Goal: Task Accomplishment & Management: Manage account settings

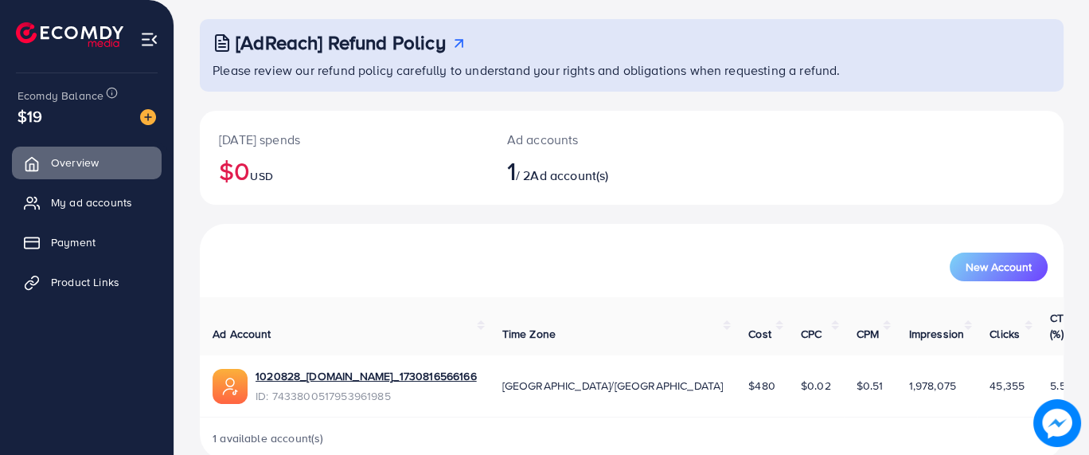
scroll to position [92, 0]
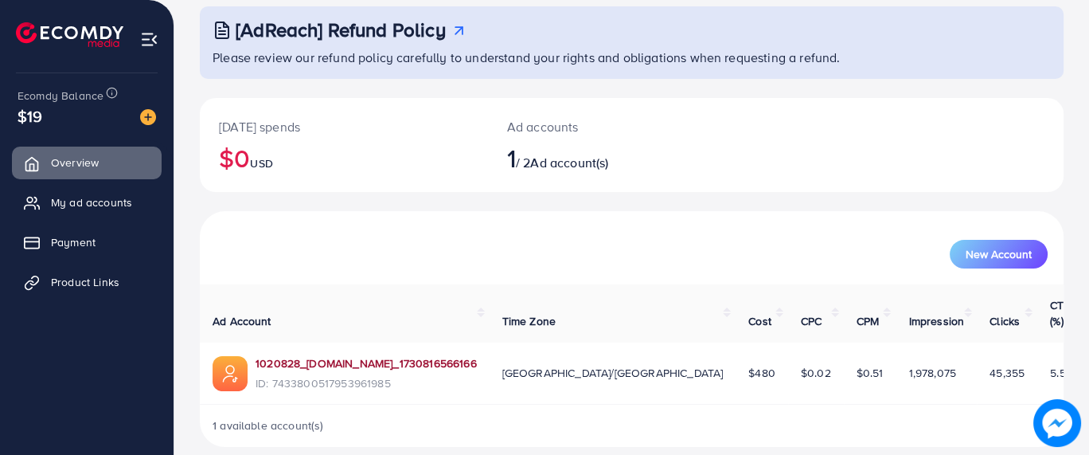
click at [449, 355] on link "1020828_[DOMAIN_NAME]_1730816566166" at bounding box center [366, 363] width 221 height 16
click at [388, 355] on link "1020828_[DOMAIN_NAME]_1730816566166" at bounding box center [366, 363] width 221 height 16
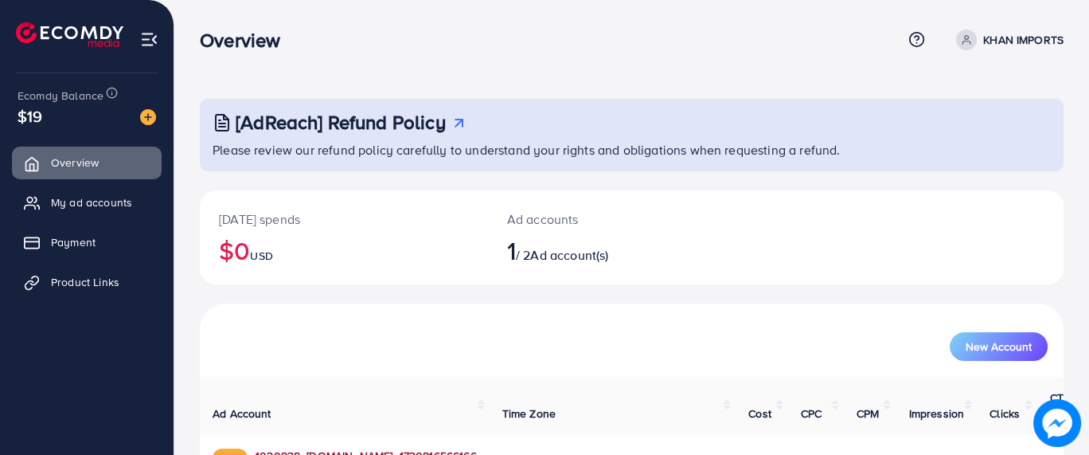
click at [379, 447] on link "1020828_[DOMAIN_NAME]_1730816566166" at bounding box center [366, 455] width 221 height 16
click at [75, 279] on span "Product Links" at bounding box center [89, 282] width 68 height 16
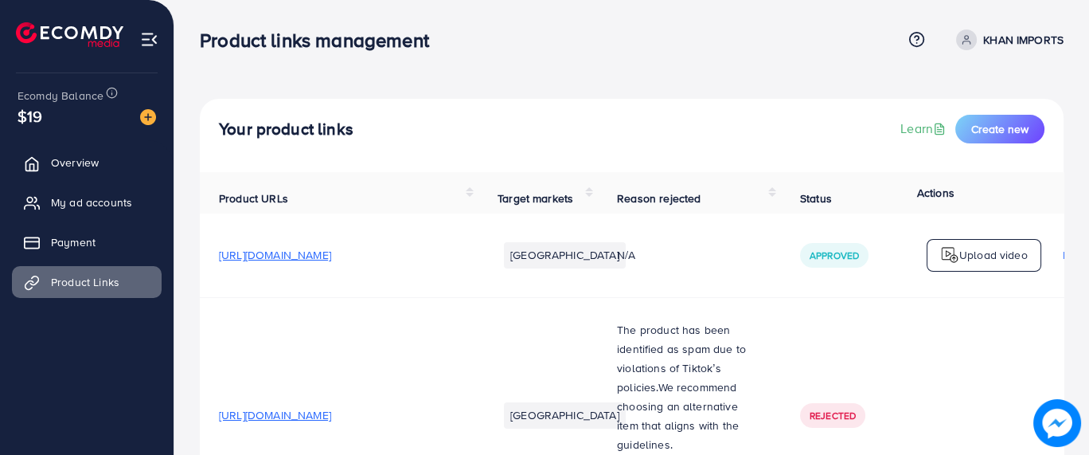
click at [877, 20] on div "Product links management Help Center Contact Support Term and policy About Us K…" at bounding box center [632, 39] width 864 height 43
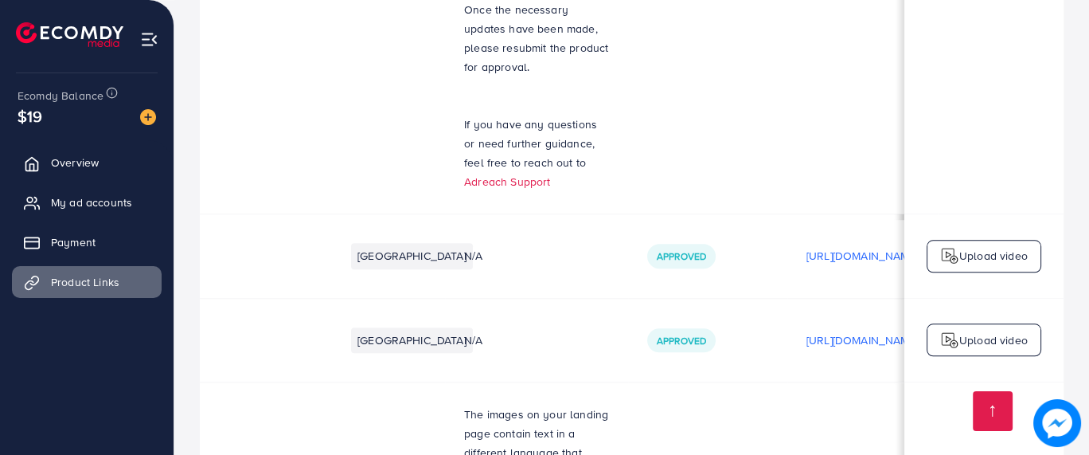
scroll to position [2, 153]
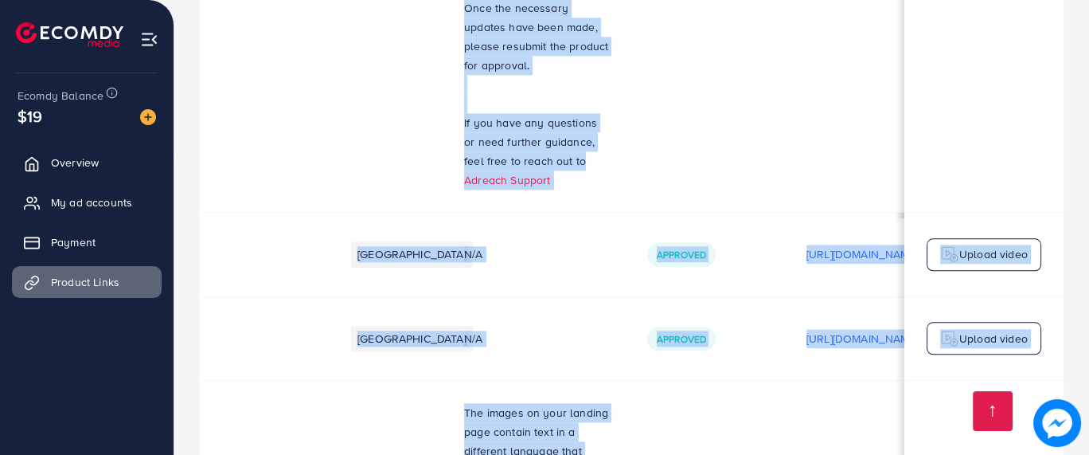
drag, startPoint x: 377, startPoint y: 383, endPoint x: 346, endPoint y: 331, distance: 60.8
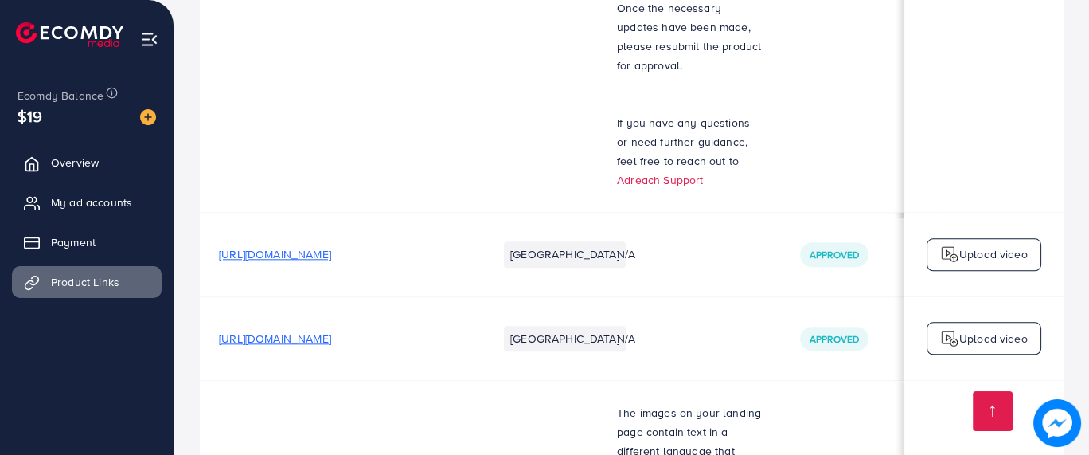
scroll to position [0, 0]
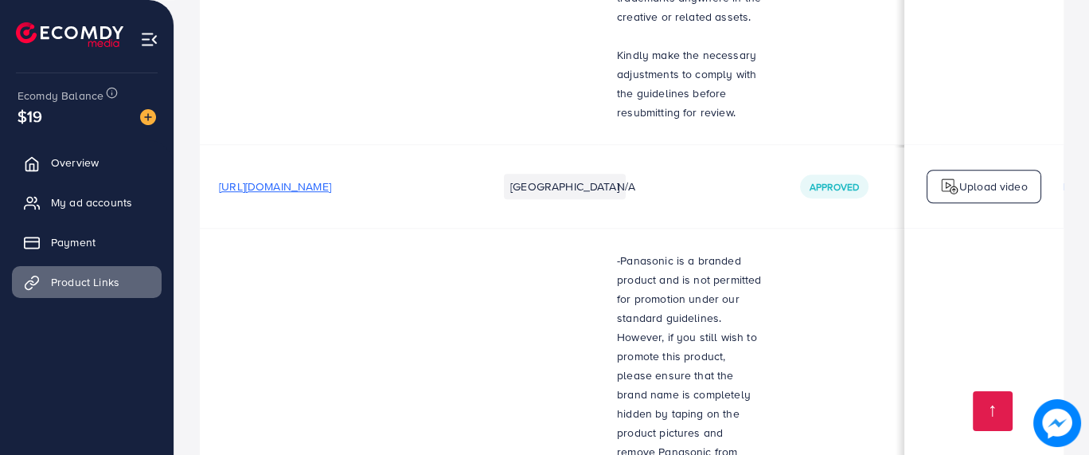
scroll to position [9241, 0]
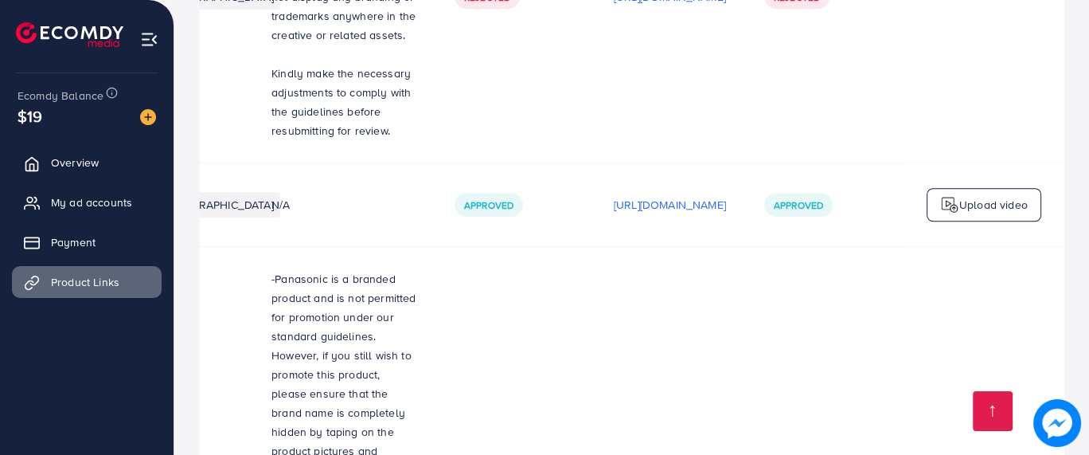
scroll to position [9243, 0]
drag, startPoint x: 1058, startPoint y: 80, endPoint x: 865, endPoint y: 282, distance: 279.3
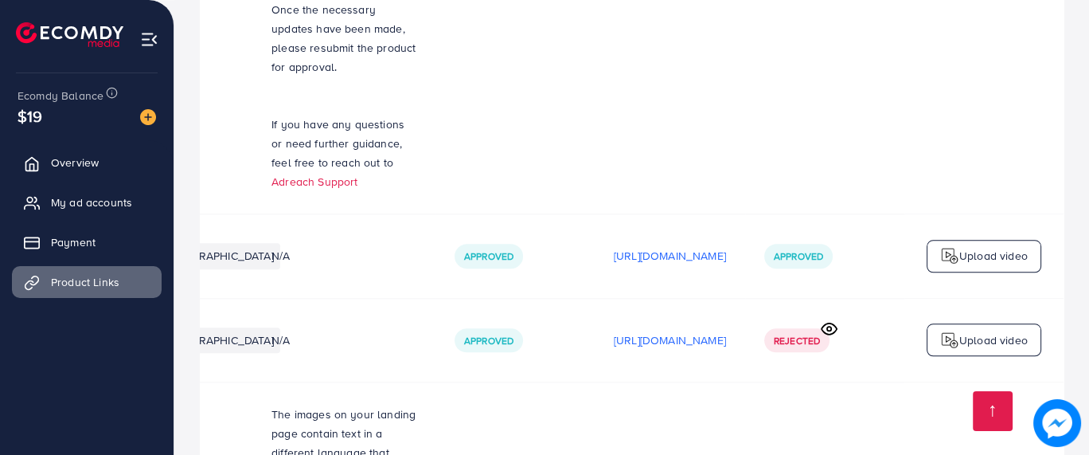
scroll to position [0, 477]
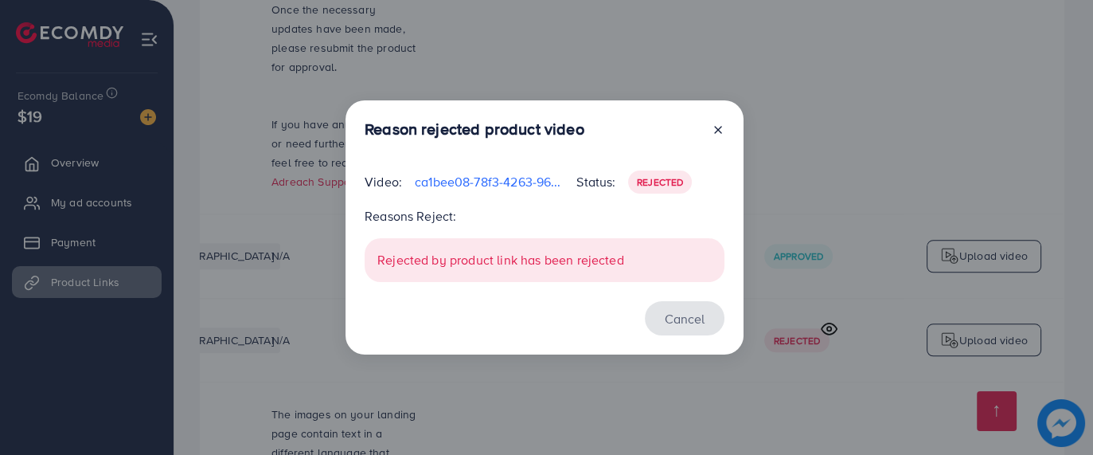
click at [693, 326] on button "Cancel" at bounding box center [685, 318] width 80 height 34
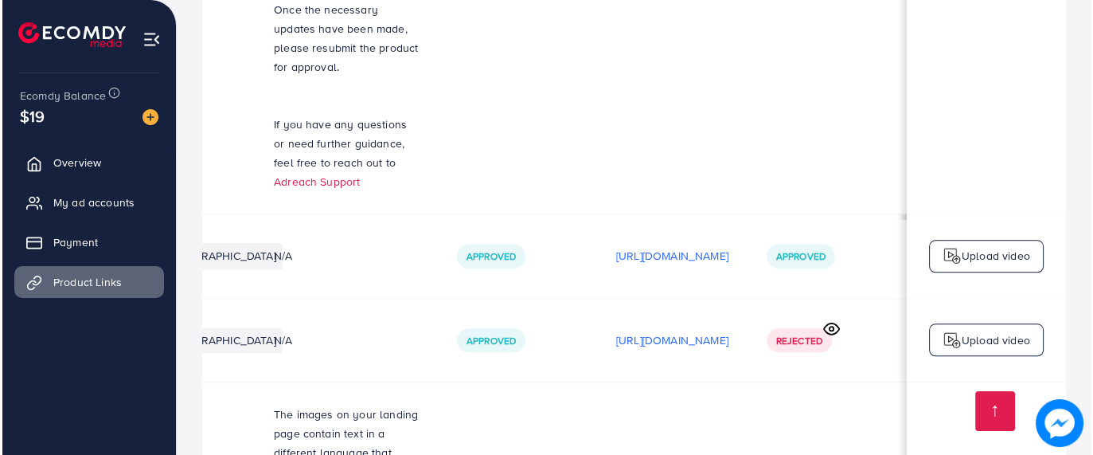
scroll to position [0, 473]
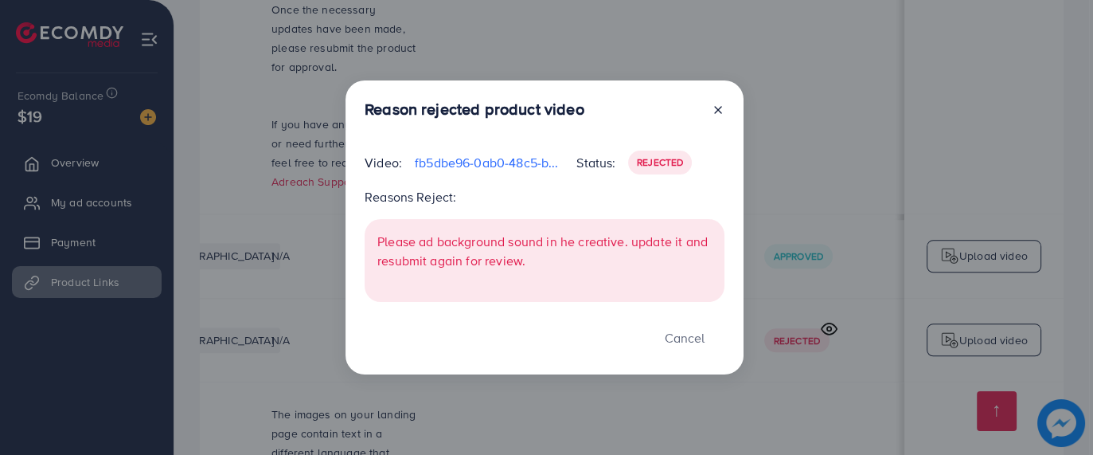
click at [726, 114] on div "Reason rejected product video Video: fb5dbe96-0ab0-48c5-b372-0b83770bc861-17594…" at bounding box center [545, 227] width 398 height 294
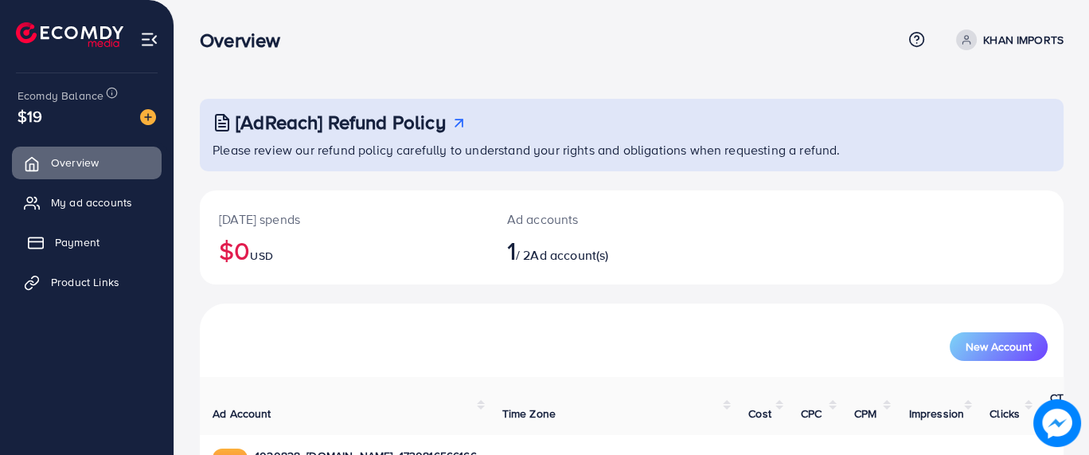
click at [101, 248] on link "Payment" at bounding box center [87, 242] width 150 height 32
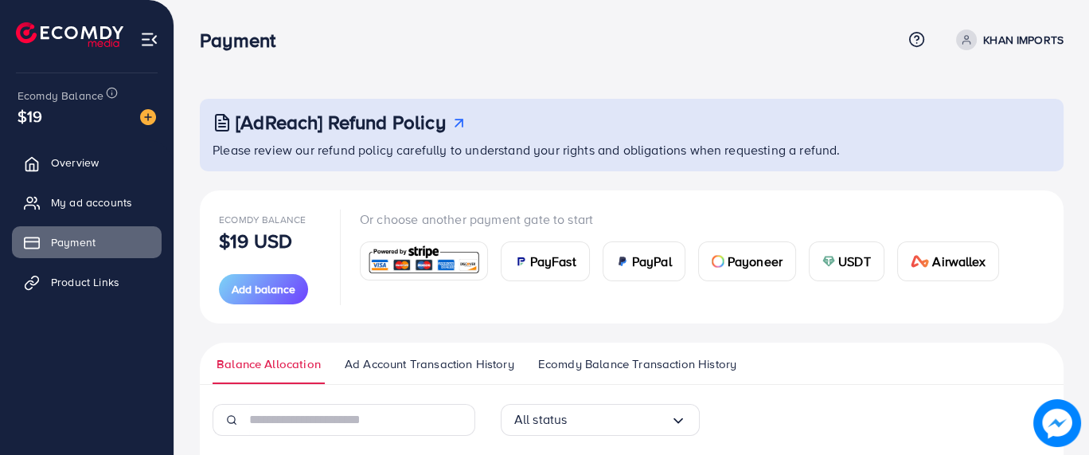
click at [364, 218] on p "Or choose another payment gate to start" at bounding box center [686, 218] width 652 height 19
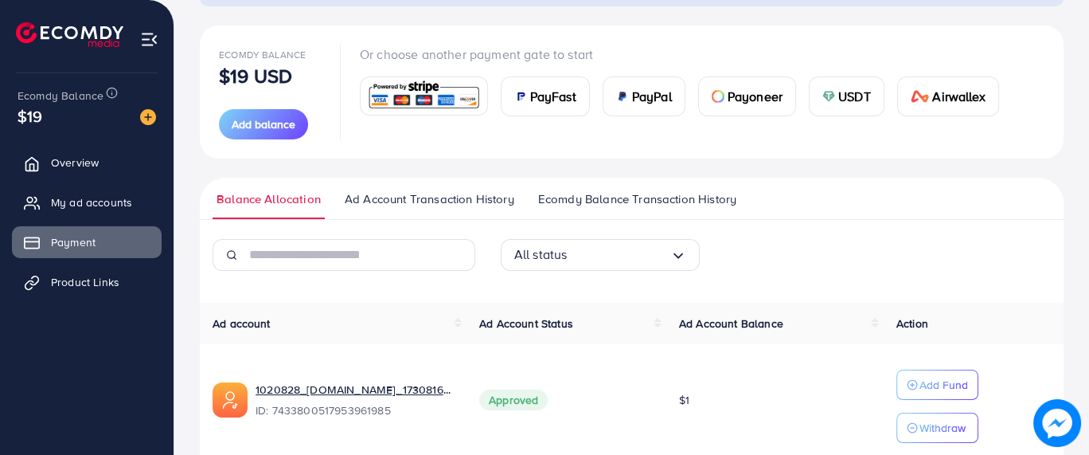
scroll to position [231, 0]
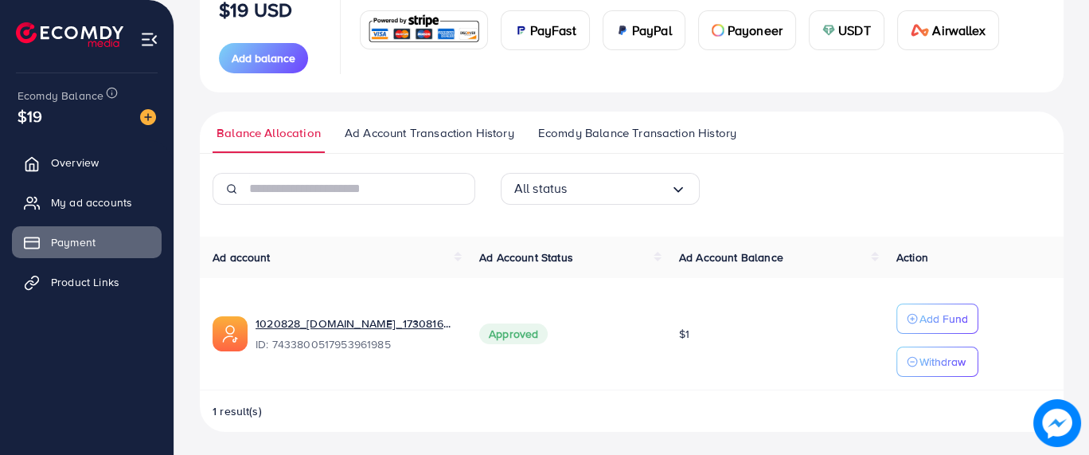
click at [788, 185] on div "All status Loading..." at bounding box center [632, 195] width 864 height 45
